Goal: Task Accomplishment & Management: Use online tool/utility

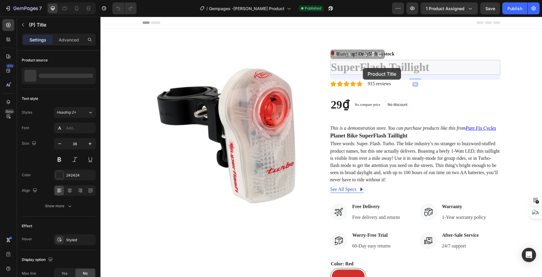
drag, startPoint x: 333, startPoint y: 67, endPoint x: 383, endPoint y: 66, distance: 49.8
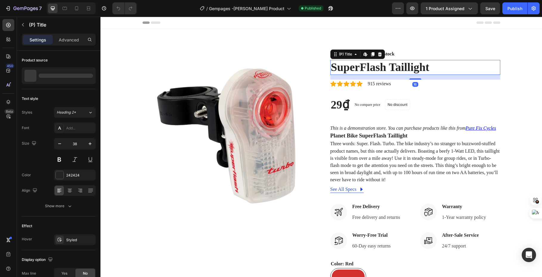
click at [399, 65] on h2 "SuperFlash Taillight" at bounding box center [416, 67] width 170 height 15
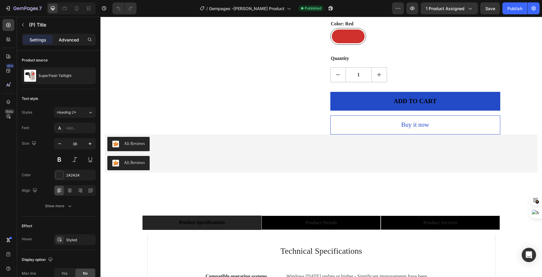
click at [80, 37] on div "Advanced" at bounding box center [69, 40] width 30 height 10
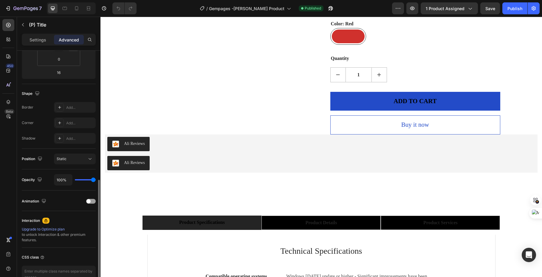
scroll to position [155, 0]
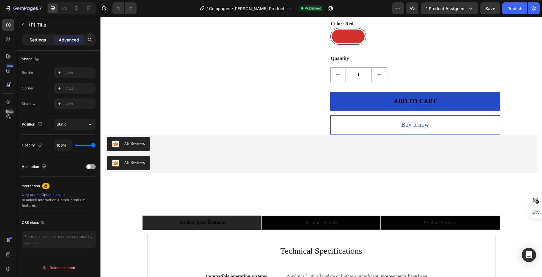
click at [42, 39] on p "Settings" at bounding box center [38, 40] width 17 height 6
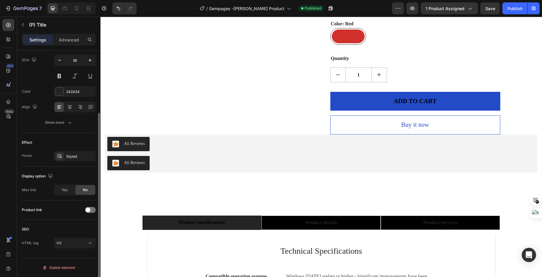
scroll to position [31, 0]
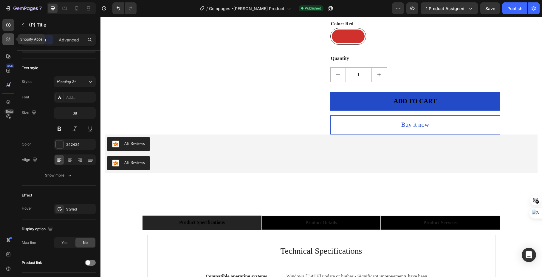
click at [10, 38] on icon at bounding box center [8, 39] width 6 height 6
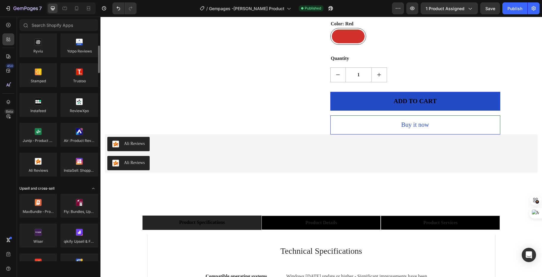
scroll to position [155, 0]
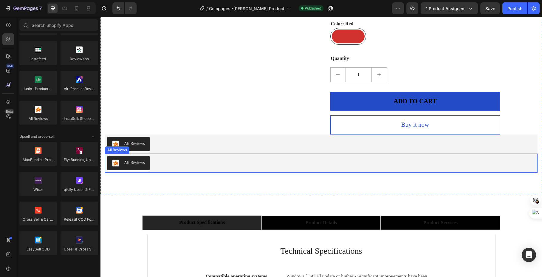
click at [156, 161] on div "Ali Reviews" at bounding box center [321, 163] width 428 height 14
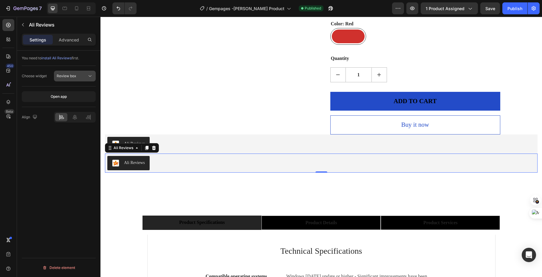
click at [78, 71] on button "Review box" at bounding box center [75, 76] width 42 height 11
click at [75, 134] on div "You need to install Ali Reviews first. Choose widget Review box Open app Align …" at bounding box center [59, 172] width 84 height 243
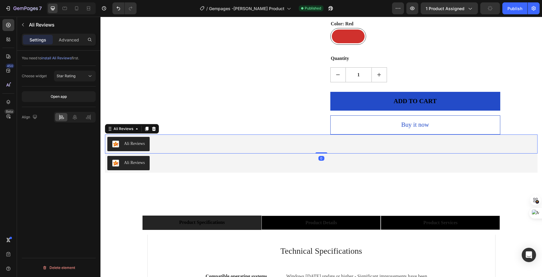
click at [174, 144] on div "Ali Reviews" at bounding box center [321, 144] width 428 height 14
click at [95, 74] on button "Star Rating" at bounding box center [75, 76] width 42 height 11
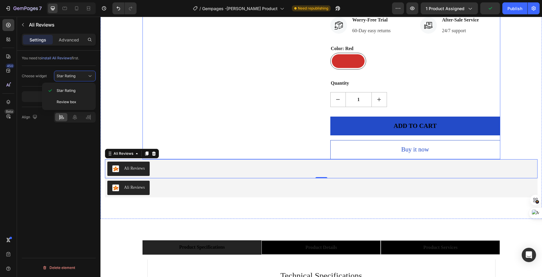
scroll to position [206, 0]
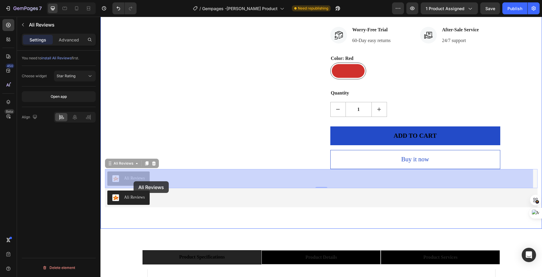
drag, startPoint x: 145, startPoint y: 178, endPoint x: 134, endPoint y: 181, distance: 12.0
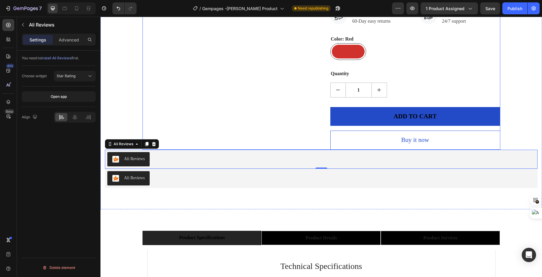
scroll to position [316, 0]
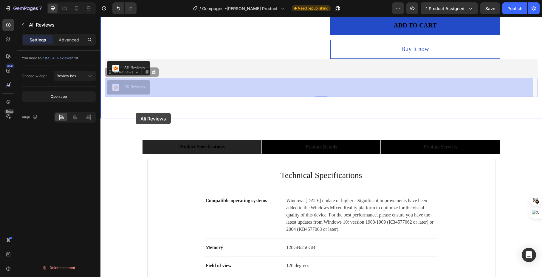
drag, startPoint x: 137, startPoint y: 84, endPoint x: 136, endPoint y: 113, distance: 28.7
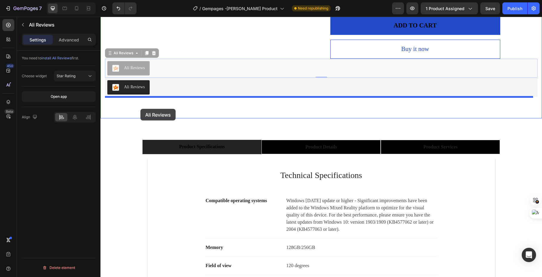
drag, startPoint x: 140, startPoint y: 64, endPoint x: 140, endPoint y: 109, distance: 44.8
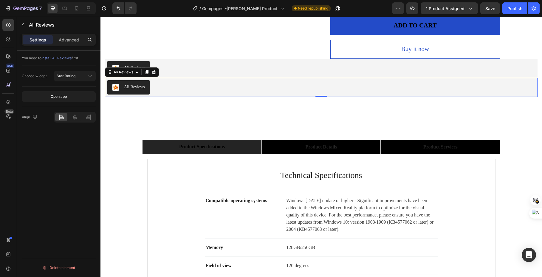
click at [167, 85] on div "Ali Reviews" at bounding box center [321, 87] width 428 height 14
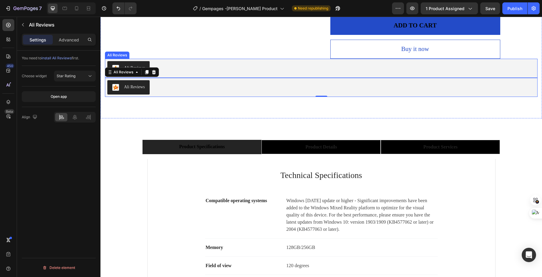
click at [209, 67] on div "Ali Reviews" at bounding box center [321, 68] width 428 height 14
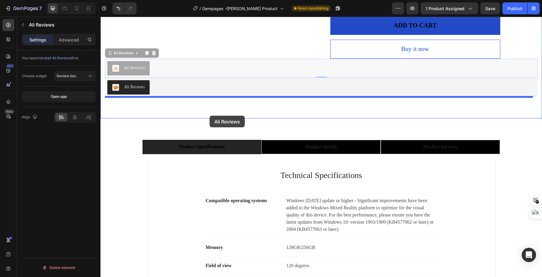
drag, startPoint x: 206, startPoint y: 67, endPoint x: 210, endPoint y: 116, distance: 48.8
drag, startPoint x: 121, startPoint y: 63, endPoint x: 113, endPoint y: 111, distance: 49.2
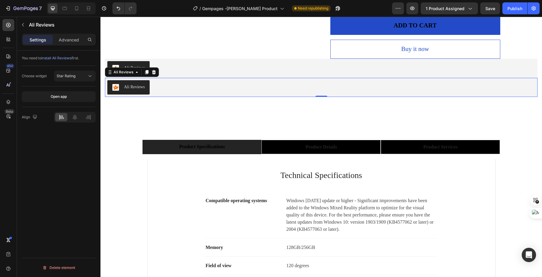
click at [138, 87] on div "Ali Reviews" at bounding box center [134, 87] width 21 height 6
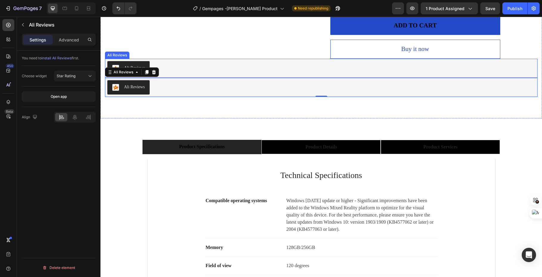
click at [181, 66] on div "Ali Reviews" at bounding box center [321, 68] width 428 height 14
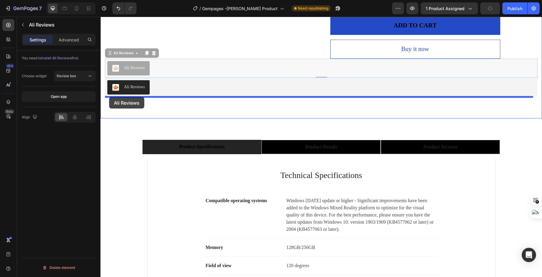
drag, startPoint x: 108, startPoint y: 53, endPoint x: 109, endPoint y: 97, distance: 44.2
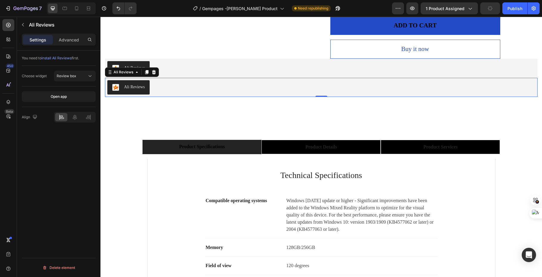
click at [118, 85] on img "Ali Reviews" at bounding box center [115, 87] width 7 height 7
click at [195, 72] on div "Ali Reviews" at bounding box center [321, 68] width 428 height 14
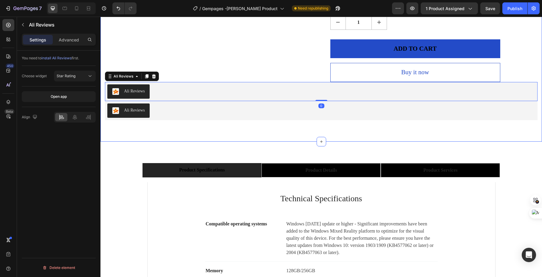
scroll to position [266, 0]
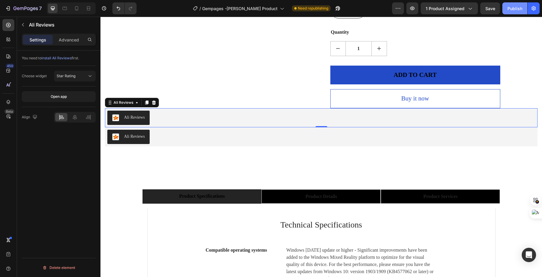
click at [521, 8] on div "Publish" at bounding box center [515, 8] width 15 height 6
